Goal: Transaction & Acquisition: Purchase product/service

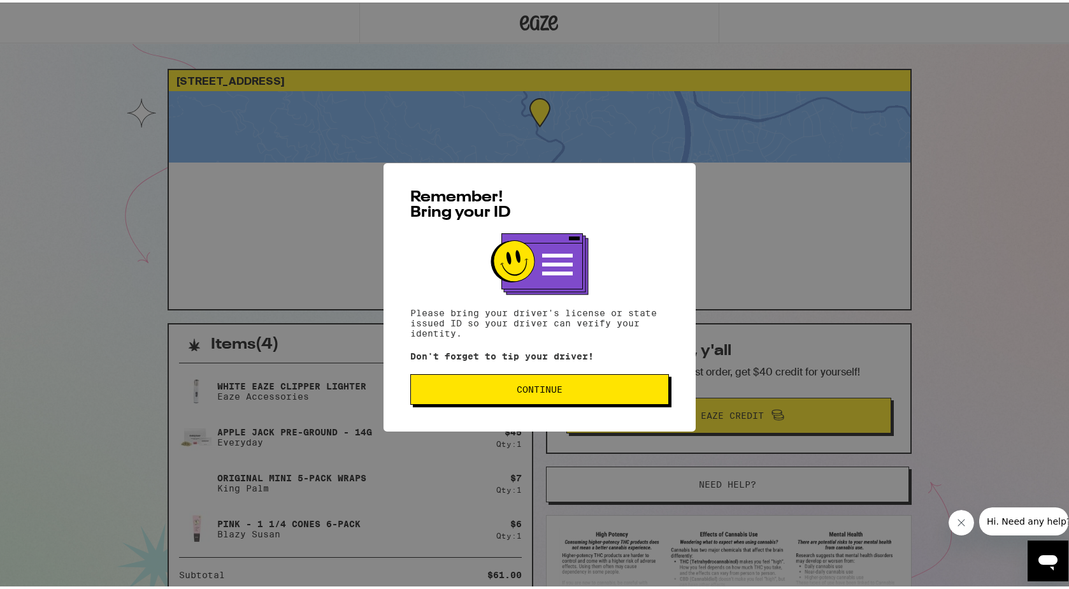
click at [508, 368] on div "Remember! Bring your ID Please bring your driver's license or state issued ID s…" at bounding box center [540, 295] width 312 height 268
click at [532, 383] on button "Continue" at bounding box center [539, 386] width 259 height 31
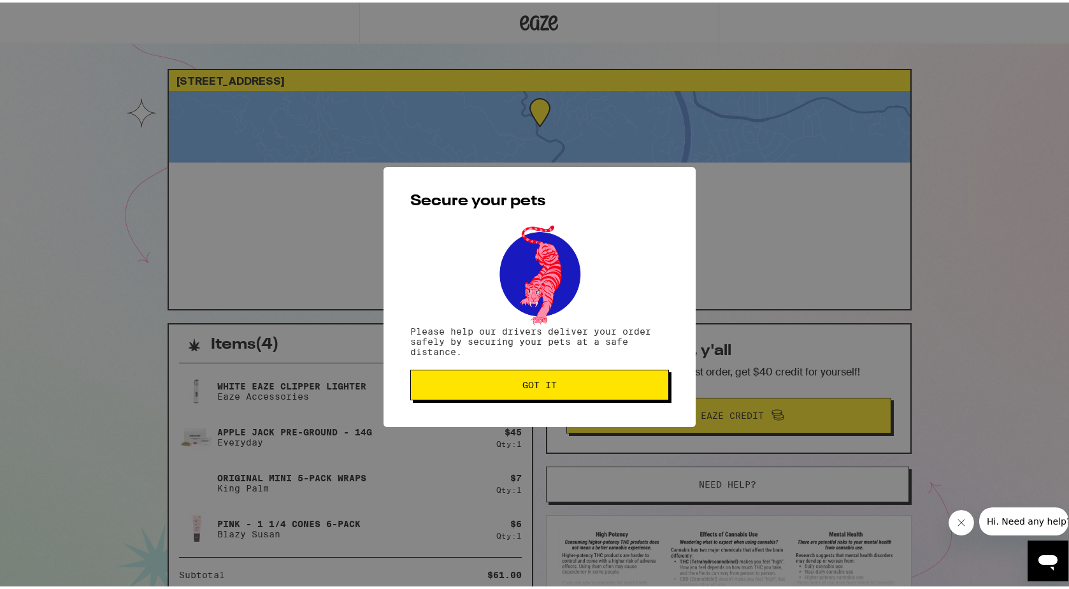
click at [532, 383] on span "Got it" at bounding box center [539, 382] width 34 height 9
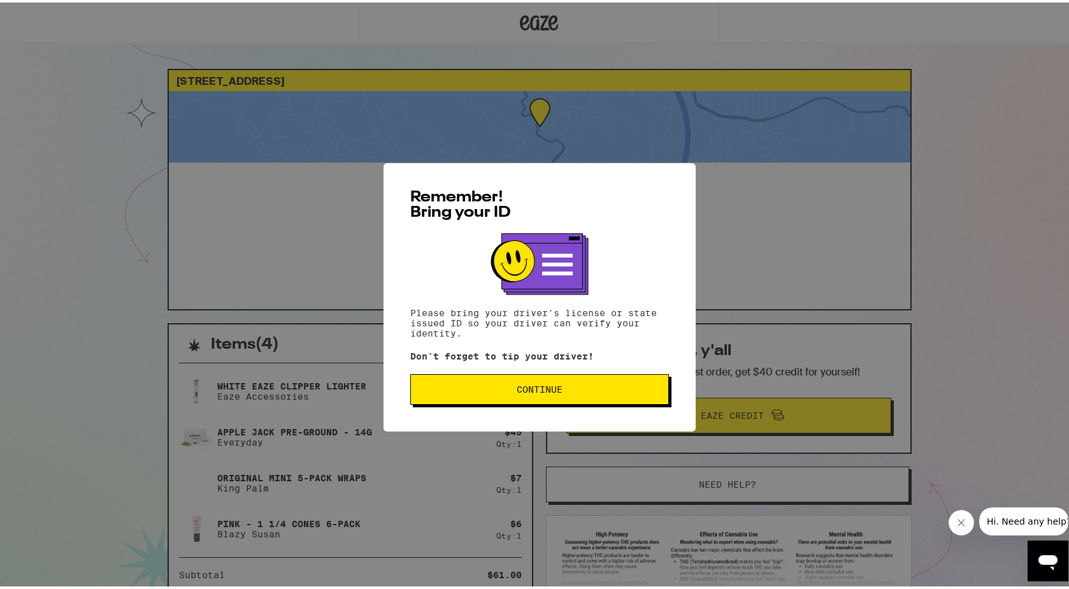
click at [558, 391] on span "Continue" at bounding box center [539, 386] width 237 height 9
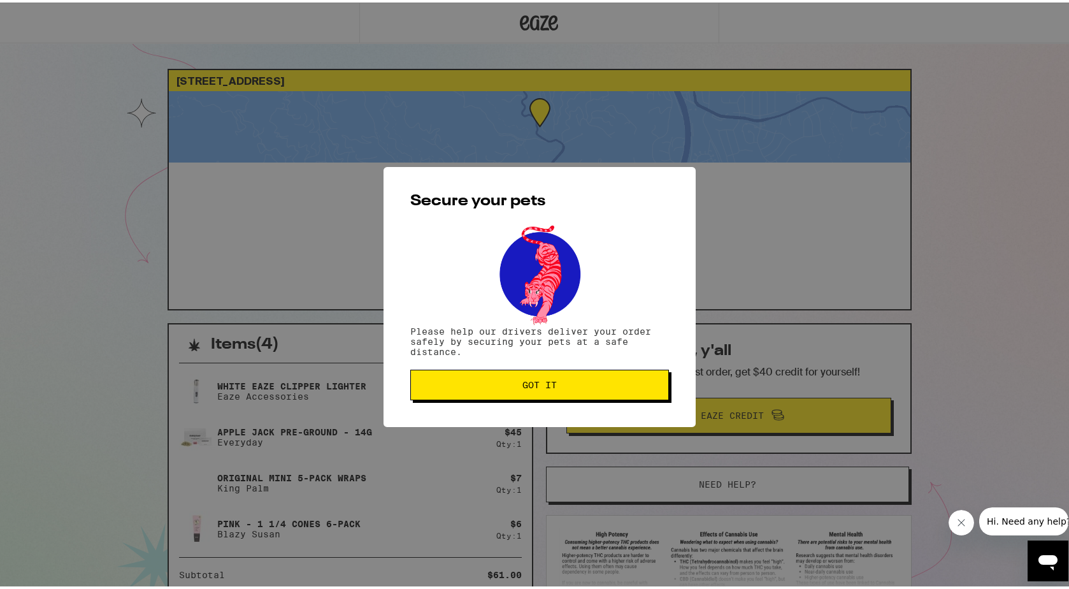
click at [558, 392] on button "Got it" at bounding box center [539, 382] width 259 height 31
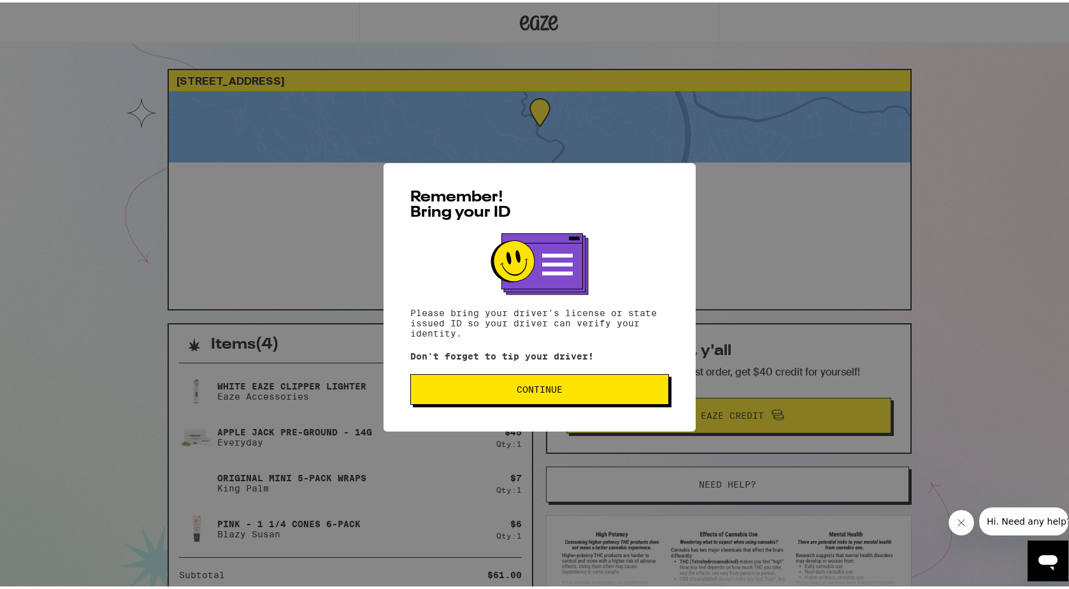
click at [510, 394] on button "Continue" at bounding box center [539, 386] width 259 height 31
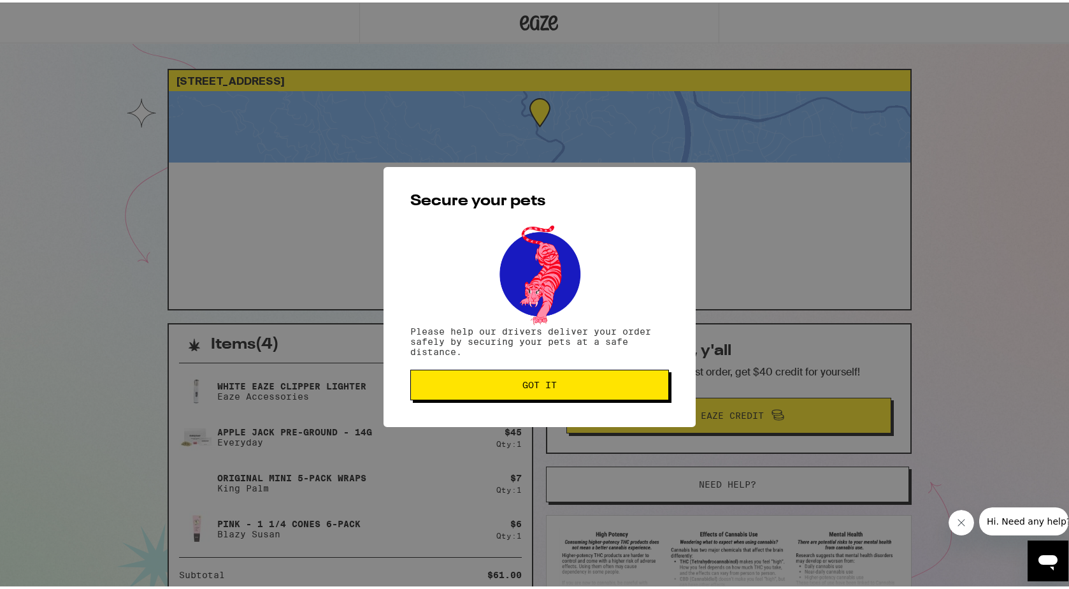
click at [510, 394] on button "Got it" at bounding box center [539, 382] width 259 height 31
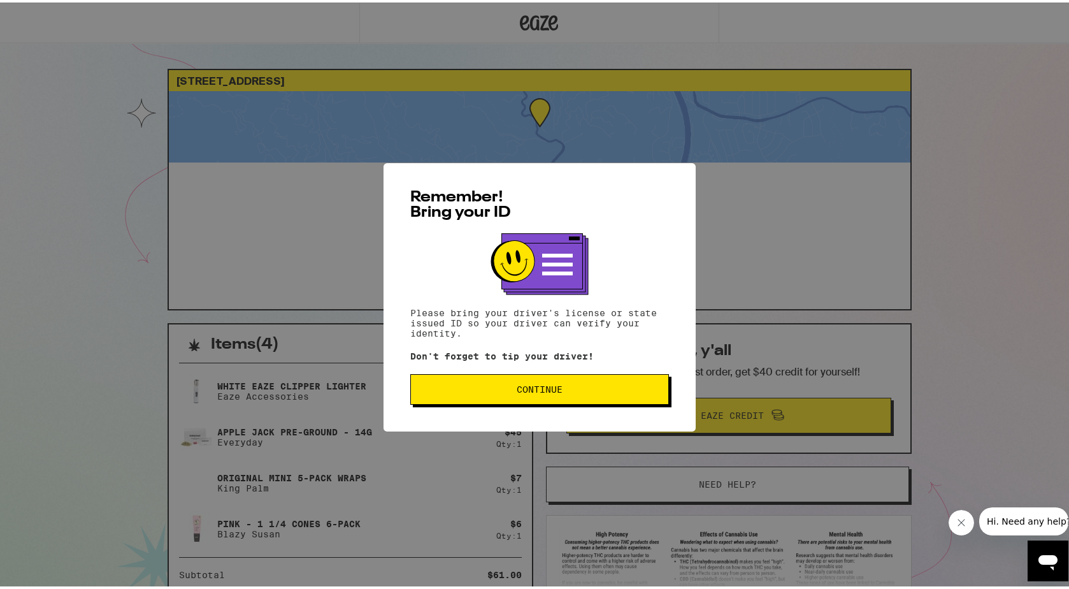
click at [581, 380] on button "Continue" at bounding box center [539, 386] width 259 height 31
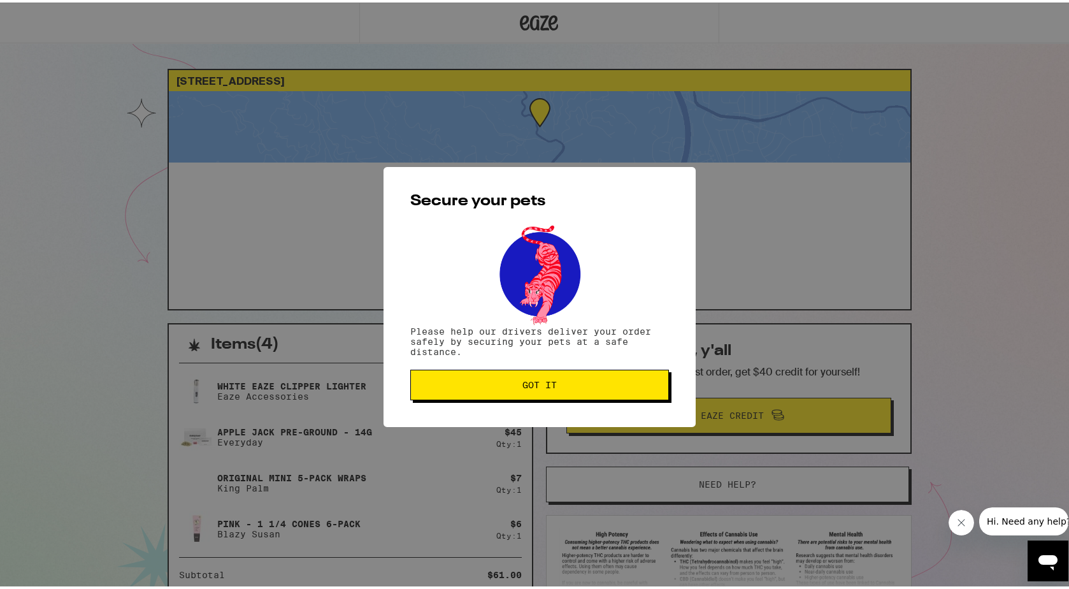
click at [581, 380] on span "Got it" at bounding box center [539, 382] width 237 height 9
